Goal: Transaction & Acquisition: Purchase product/service

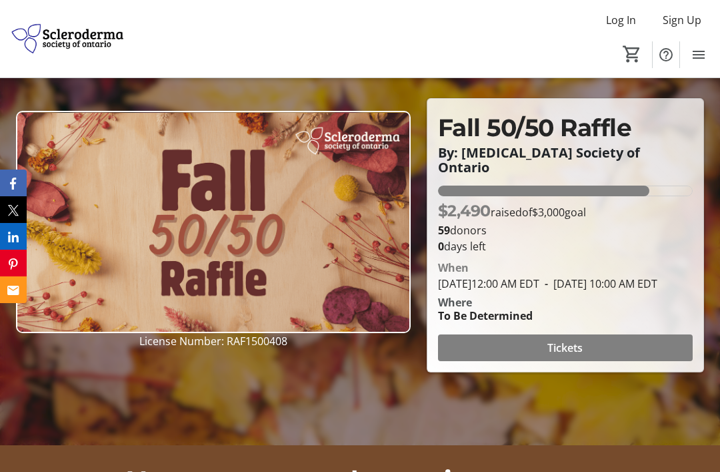
scroll to position [87, 0]
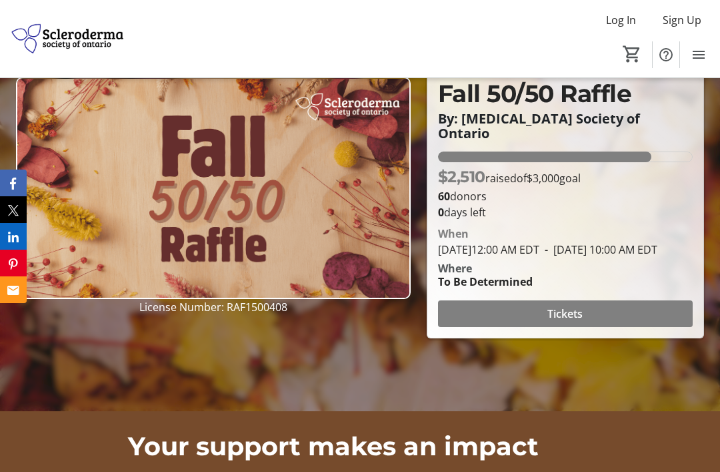
scroll to position [119, 0]
